Goal: Obtain resource: Download file/media

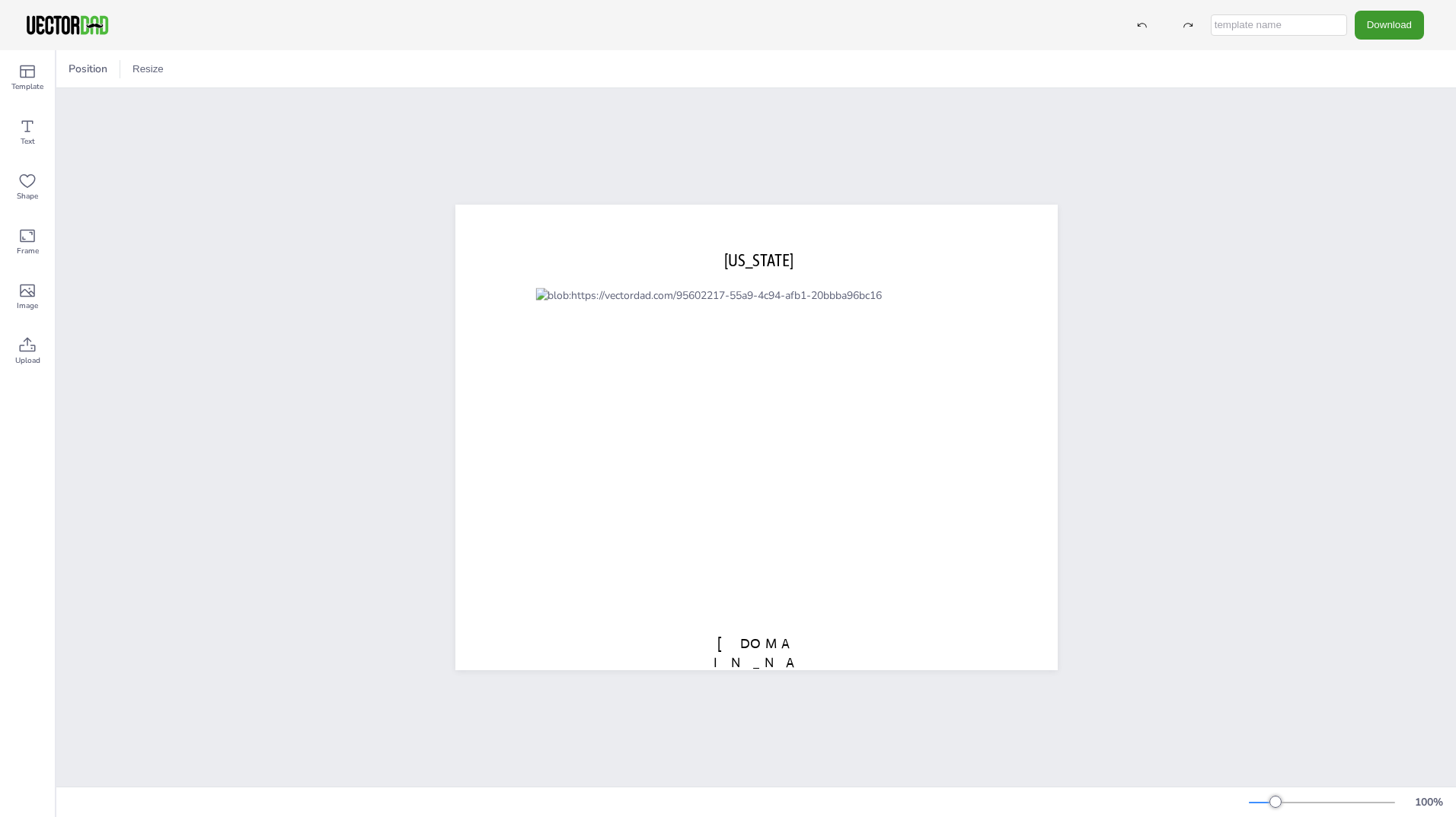
drag, startPoint x: 1300, startPoint y: 28, endPoint x: 1269, endPoint y: 27, distance: 31.0
click at [1269, 27] on input "text" at bounding box center [1279, 26] width 137 height 22
type input "cat flu county map 1"
click at [1384, 31] on button "Download" at bounding box center [1389, 25] width 69 height 28
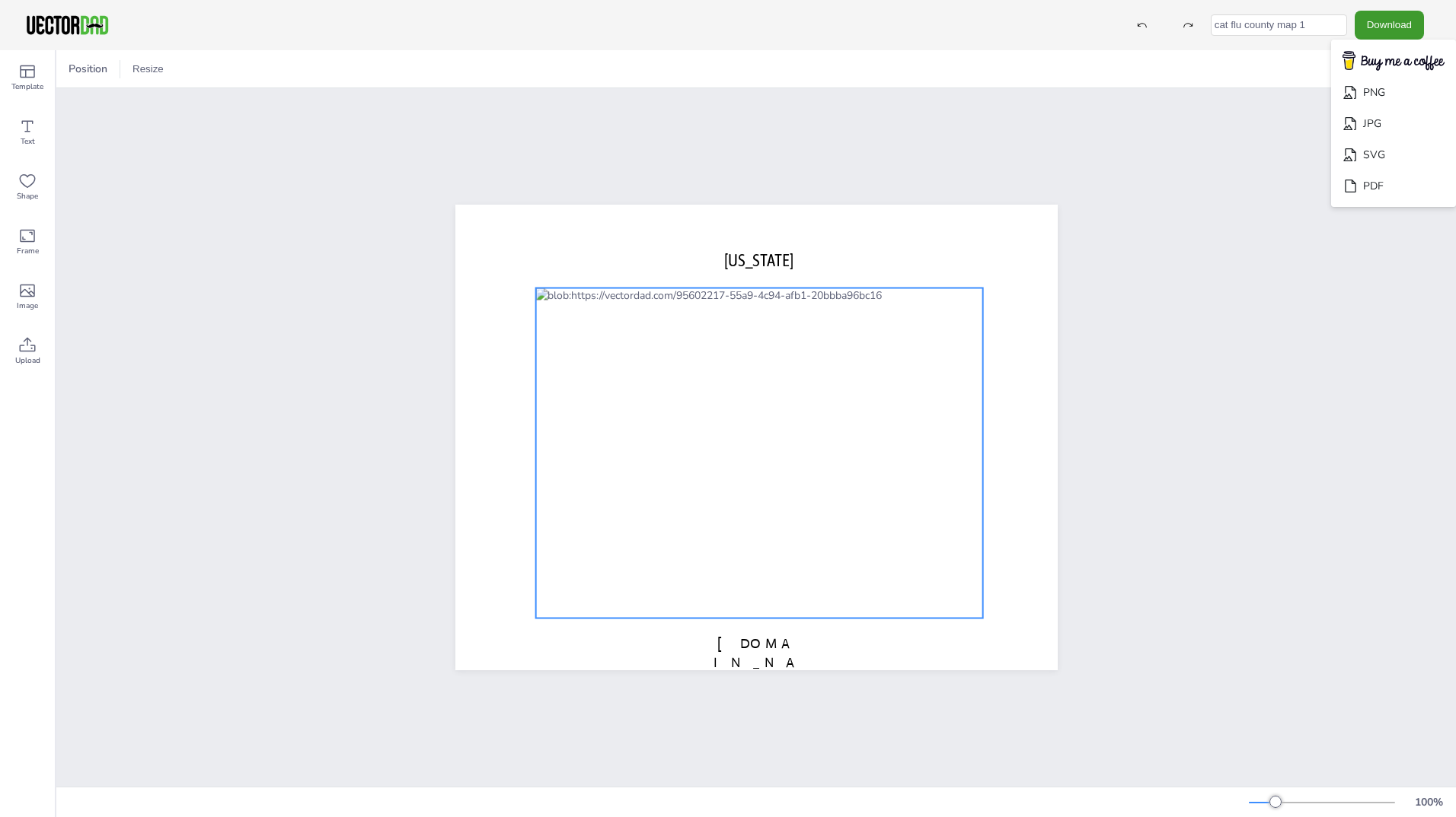
click at [723, 370] on div at bounding box center [758, 454] width 447 height 331
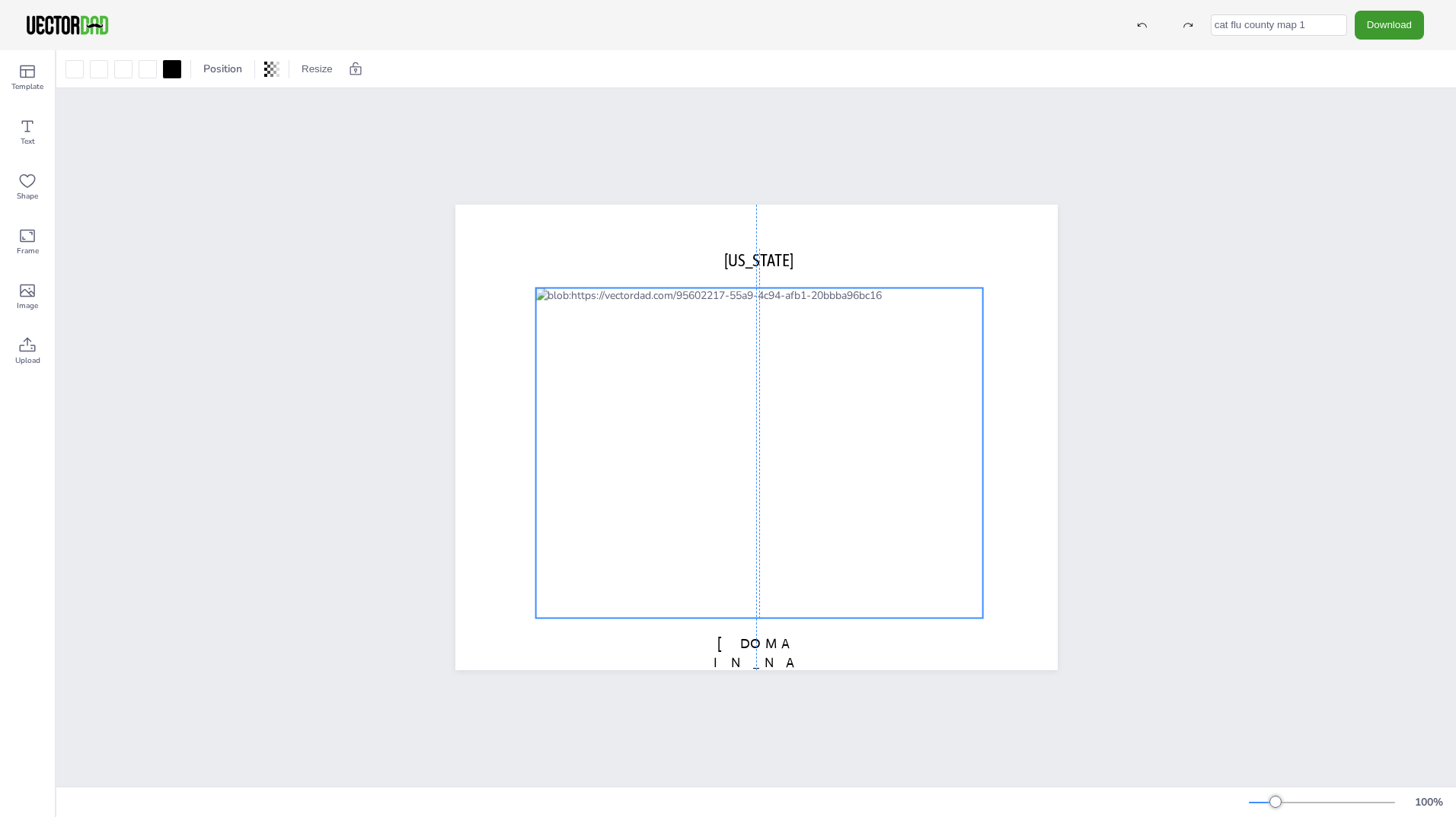
click at [747, 364] on div at bounding box center [758, 454] width 447 height 331
click at [729, 365] on div at bounding box center [758, 454] width 447 height 331
click at [722, 364] on div at bounding box center [758, 454] width 447 height 331
click at [1399, 13] on button "Download" at bounding box center [1389, 25] width 69 height 28
click at [1362, 179] on li "PDF" at bounding box center [1394, 186] width 125 height 32
